Goal: Check status

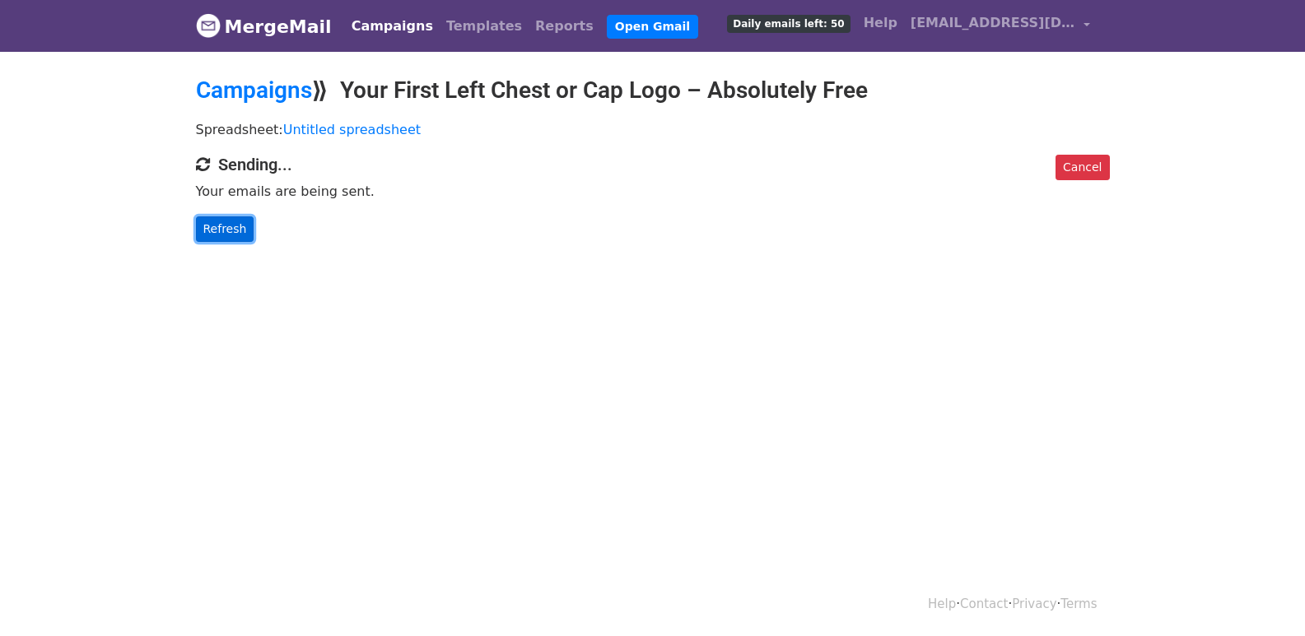
click at [238, 226] on link "Refresh" at bounding box center [225, 229] width 58 height 26
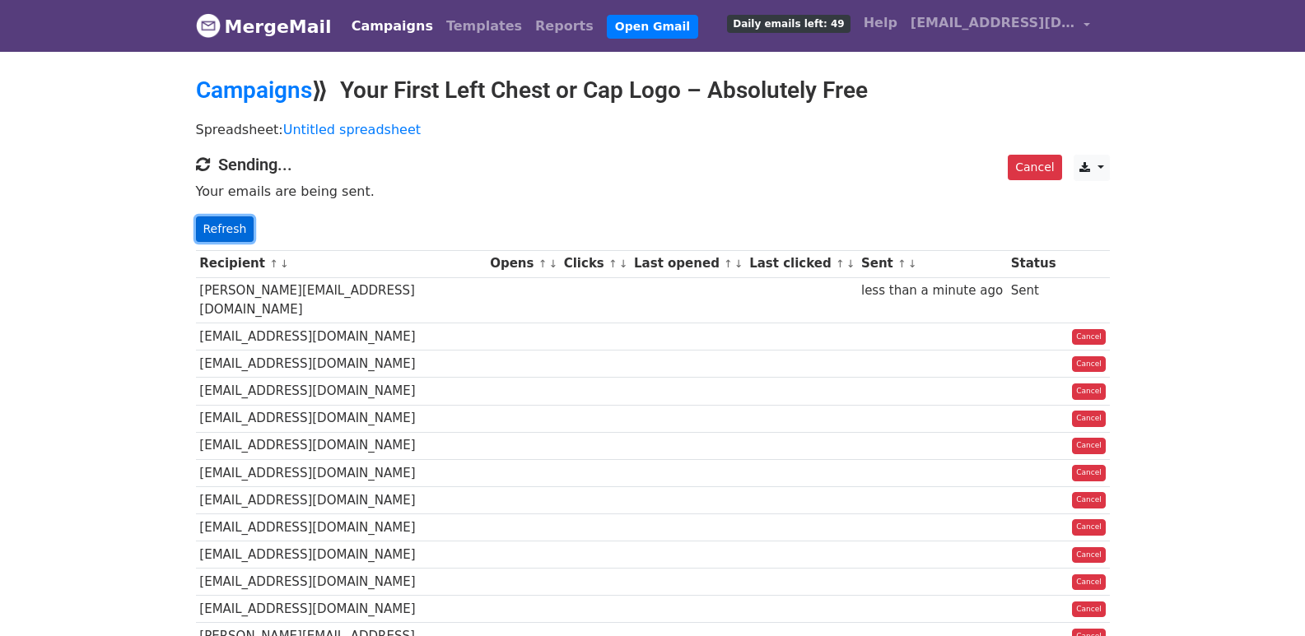
click at [243, 231] on link "Refresh" at bounding box center [225, 229] width 58 height 26
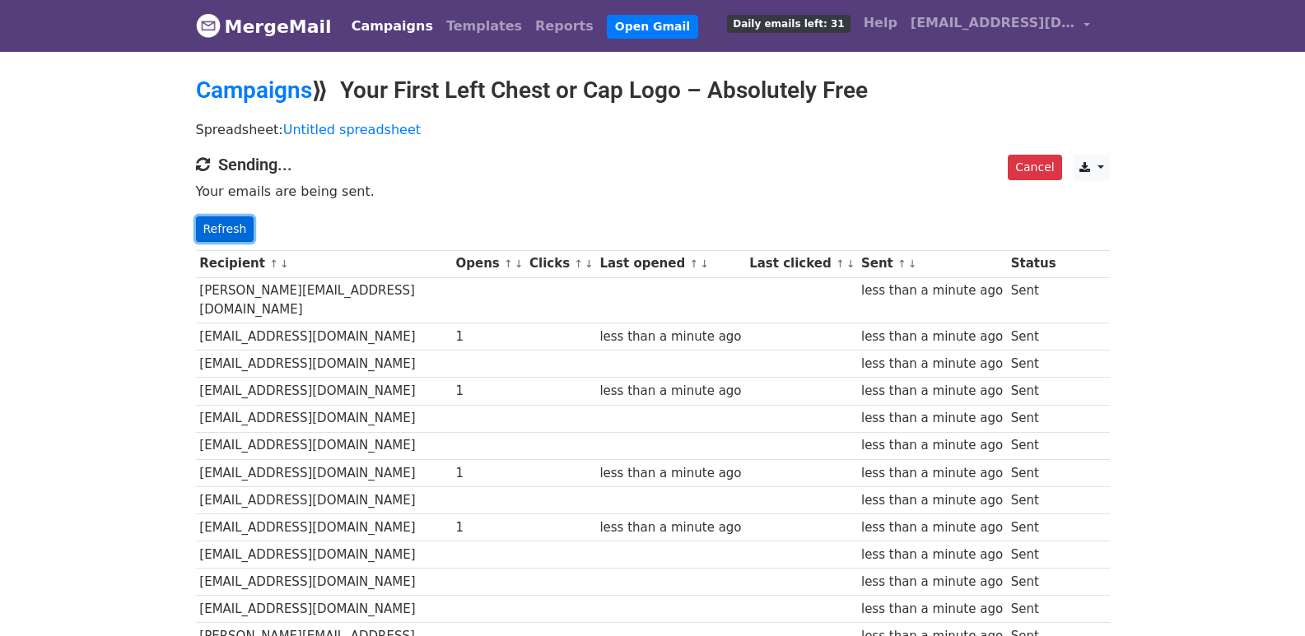
click at [228, 221] on link "Refresh" at bounding box center [225, 229] width 58 height 26
